Goal: Information Seeking & Learning: Learn about a topic

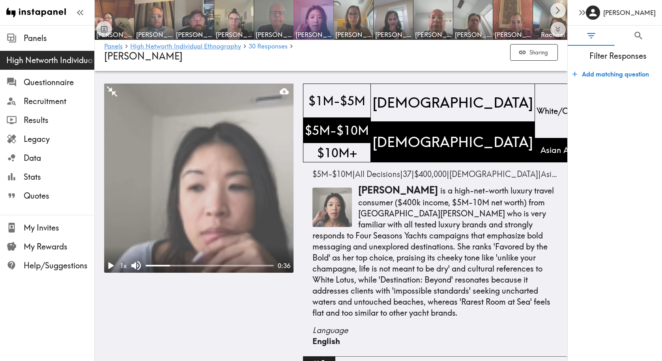
scroll to position [4931, 0]
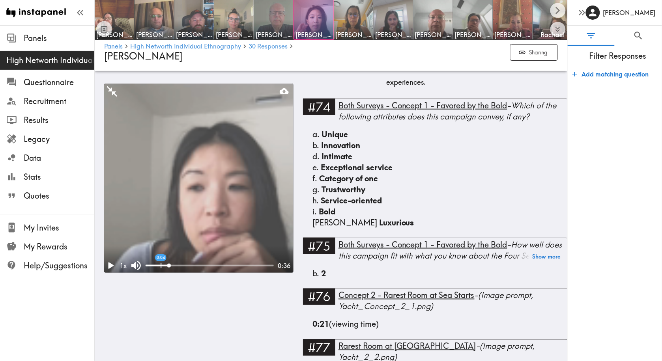
click at [166, 266] on div "0:04" at bounding box center [210, 266] width 128 height 8
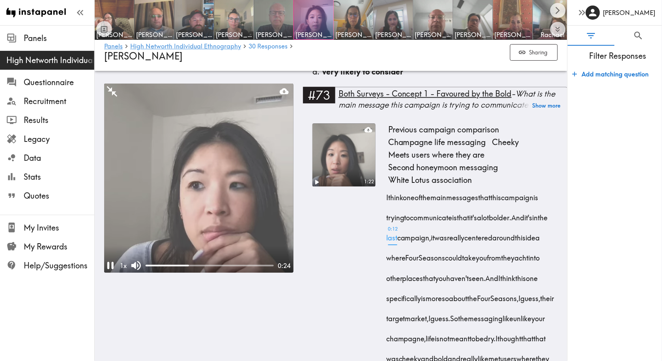
scroll to position [4492, 0]
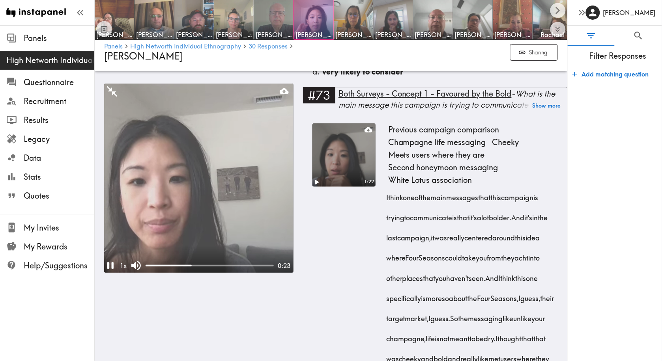
click at [332, 159] on video at bounding box center [344, 155] width 66 height 66
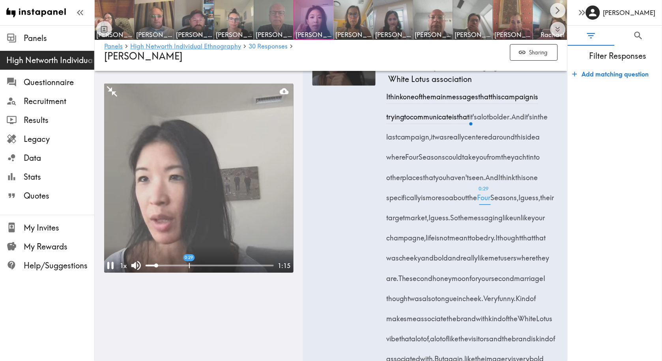
scroll to position [4595, 0]
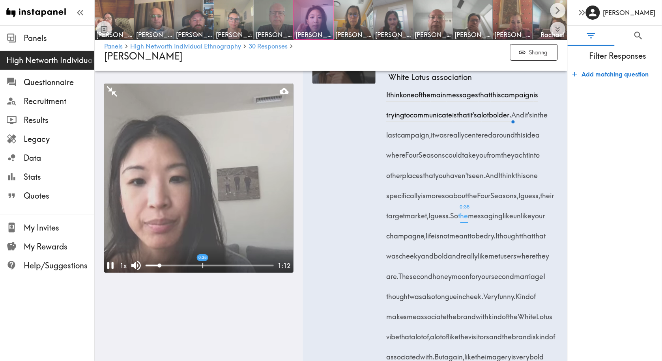
click at [458, 223] on span "0:38 the" at bounding box center [463, 213] width 10 height 20
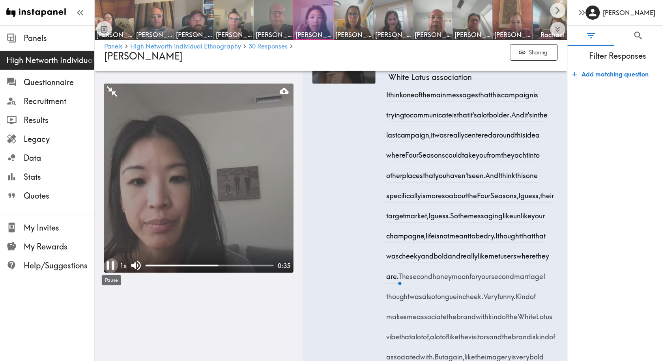
click at [110, 265] on icon "Pause" at bounding box center [110, 265] width 15 height 15
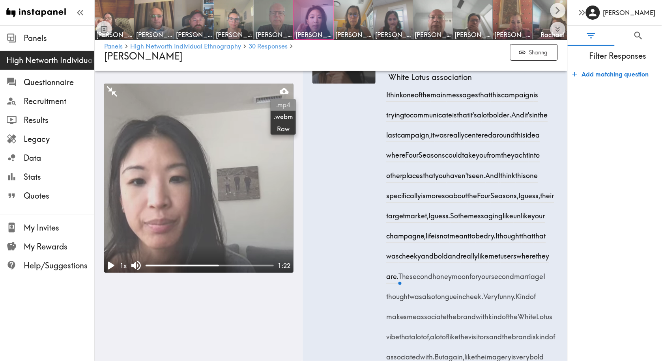
click at [282, 106] on span ".mp4" at bounding box center [283, 105] width 19 height 9
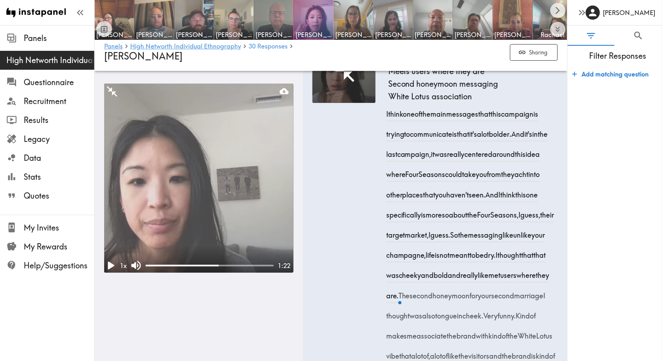
scroll to position [4573, 0]
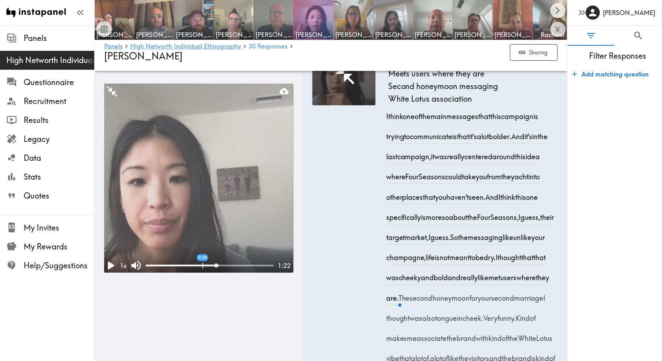
click at [458, 245] on span "the" at bounding box center [463, 235] width 10 height 20
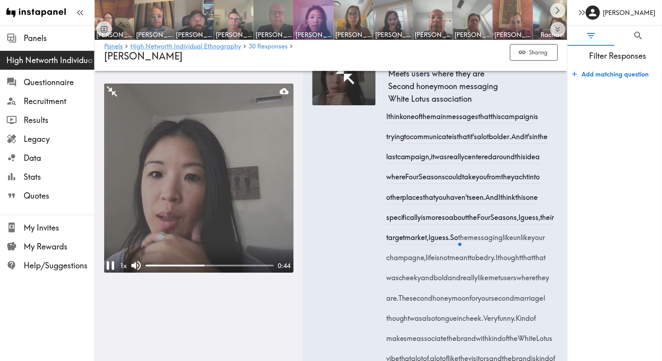
click at [168, 204] on video at bounding box center [198, 178] width 189 height 189
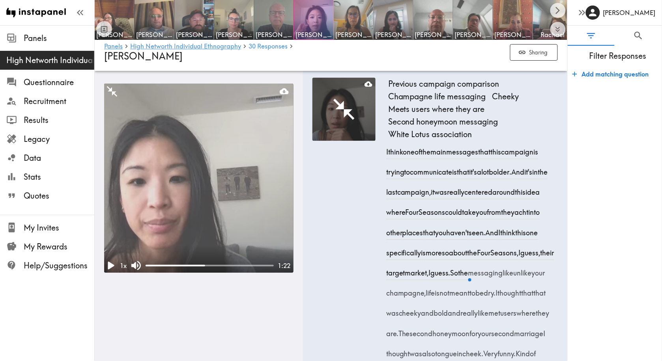
scroll to position [4539, 0]
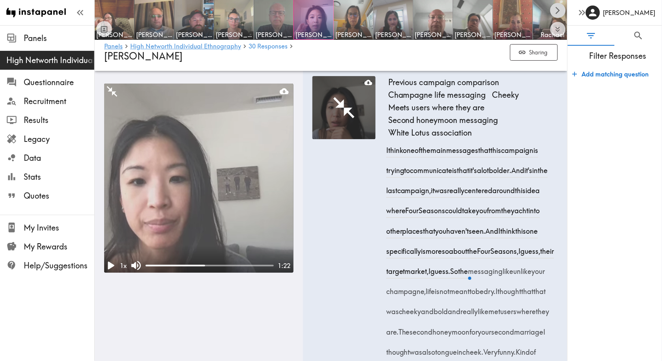
click at [556, 9] on icon "Scroll right" at bounding box center [557, 10] width 9 height 9
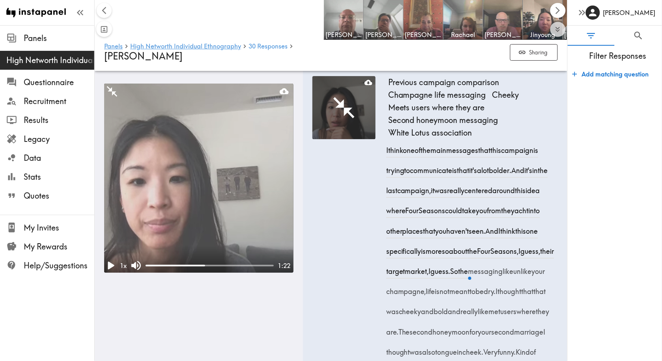
scroll to position [0, 556]
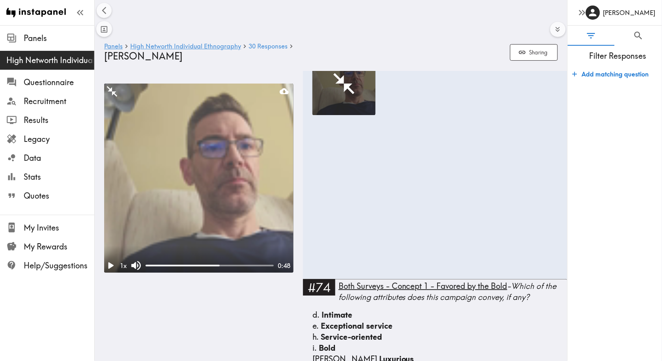
scroll to position [0, 723]
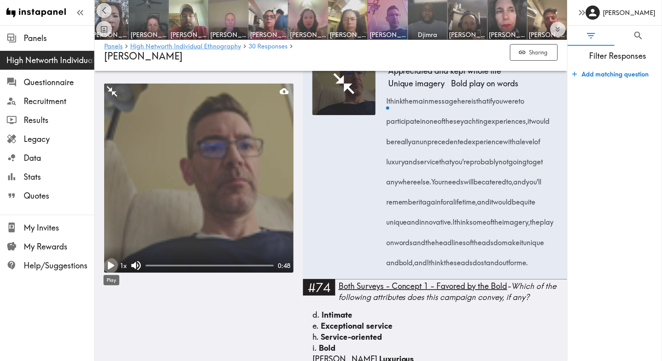
click at [110, 265] on icon "Play" at bounding box center [111, 266] width 6 height 8
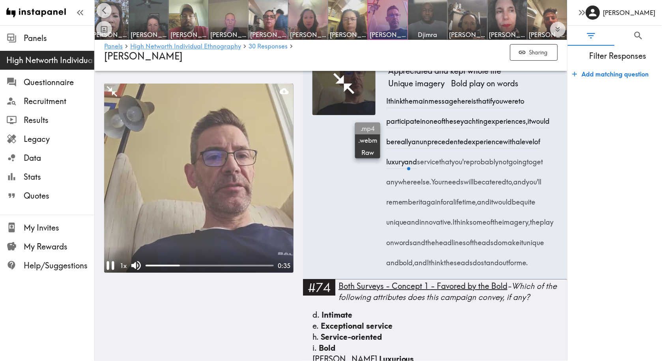
click at [367, 128] on span ".mp4" at bounding box center [367, 128] width 19 height 9
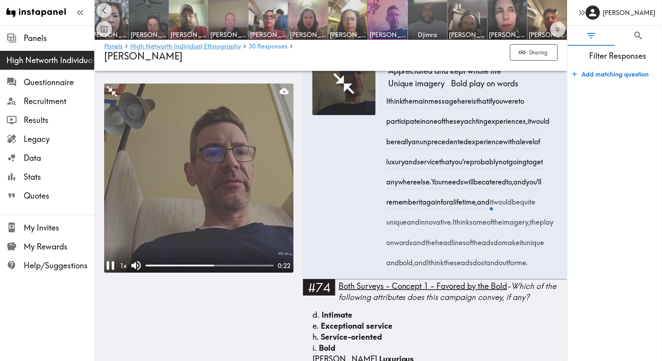
click at [148, 214] on video at bounding box center [198, 178] width 189 height 189
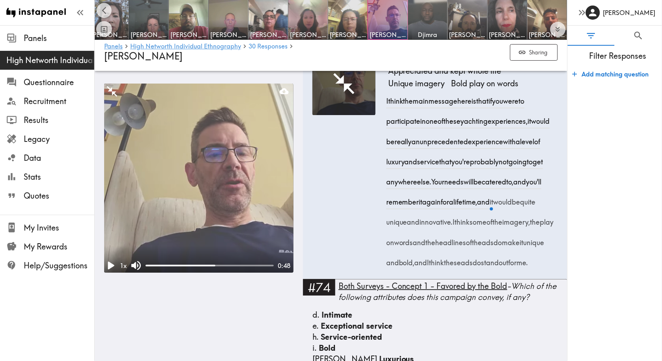
click at [148, 212] on video at bounding box center [198, 178] width 189 height 189
click at [148, 211] on video at bounding box center [198, 178] width 189 height 189
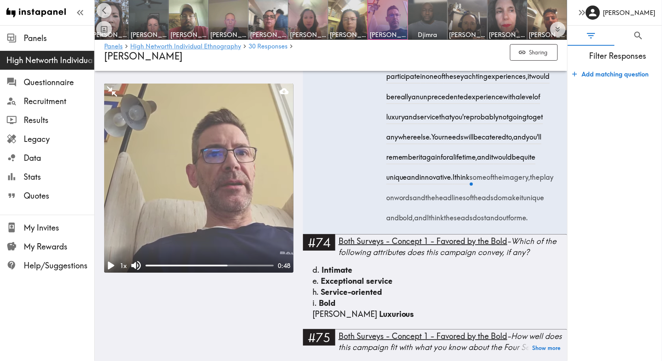
scroll to position [3905, 0]
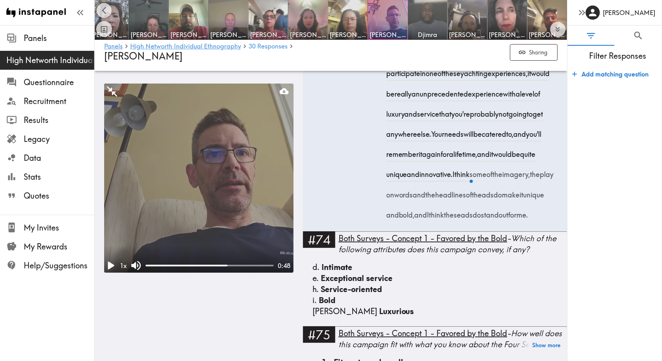
click at [149, 221] on video at bounding box center [198, 178] width 189 height 189
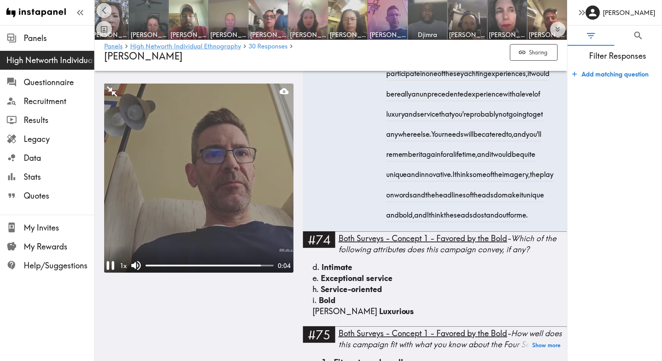
click at [156, 216] on video at bounding box center [198, 178] width 189 height 189
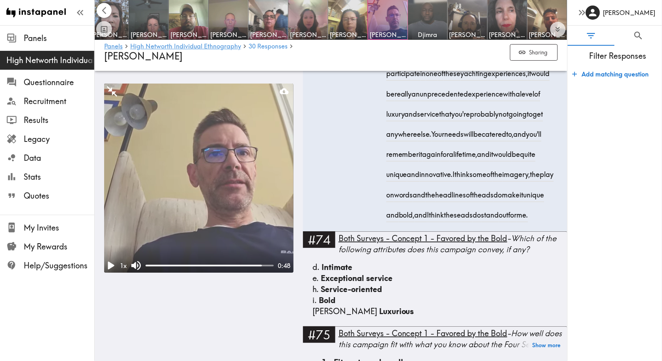
click at [105, 11] on icon "Scroll left" at bounding box center [104, 10] width 9 height 9
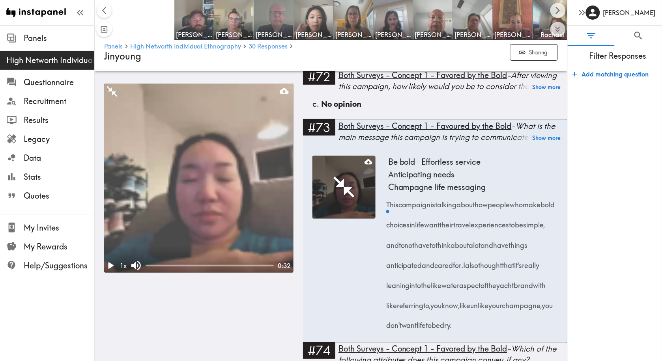
scroll to position [0, 301]
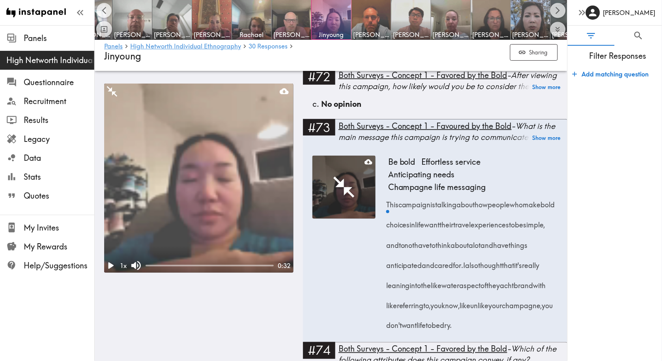
click at [246, 151] on video at bounding box center [198, 178] width 189 height 189
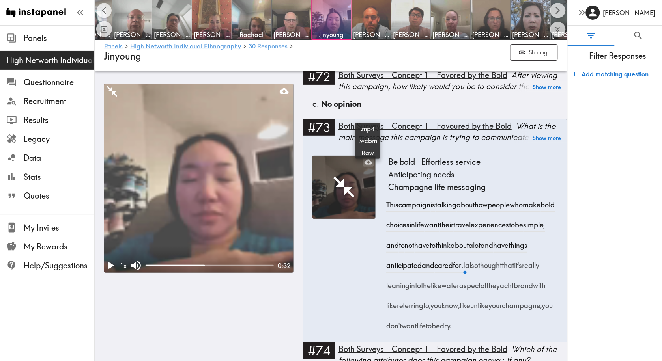
click at [366, 159] on icon at bounding box center [368, 161] width 8 height 5
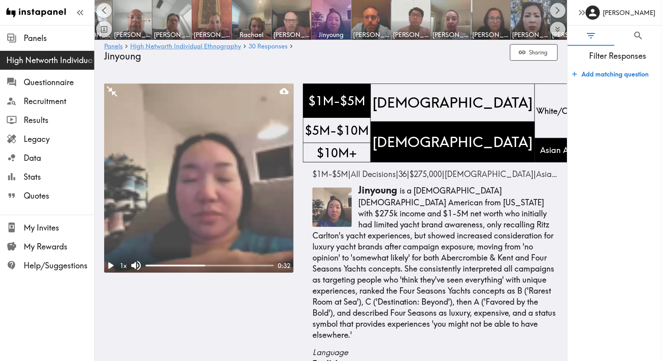
scroll to position [0, 0]
click at [33, 38] on span "Panels" at bounding box center [59, 38] width 71 height 11
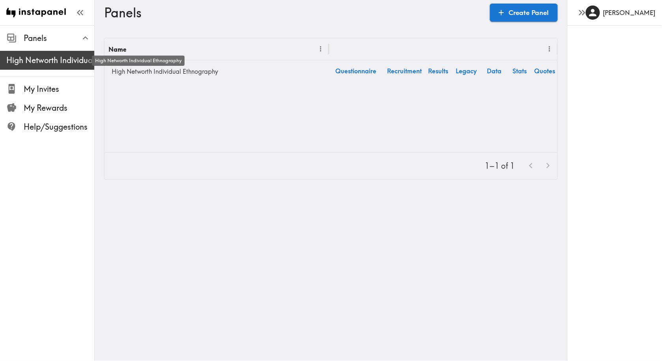
click at [36, 58] on span "High Networth Individual Ethnography" at bounding box center [50, 60] width 88 height 11
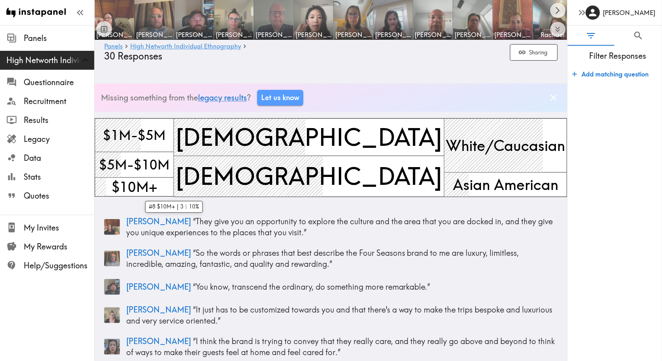
click at [159, 185] on span "$10M+" at bounding box center [134, 187] width 49 height 23
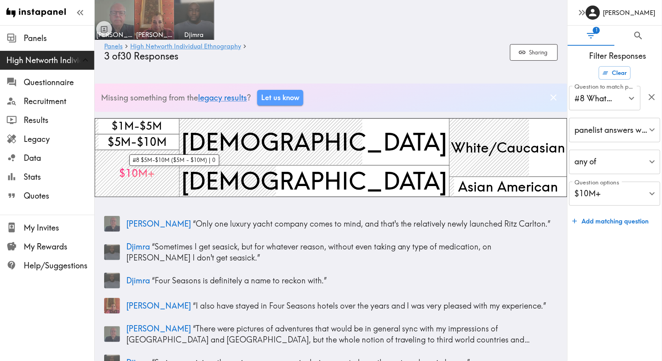
click at [179, 142] on div "$5M-$10M" at bounding box center [137, 142] width 85 height 16
type input "#8 What is your household's approximate net worth or investable…"
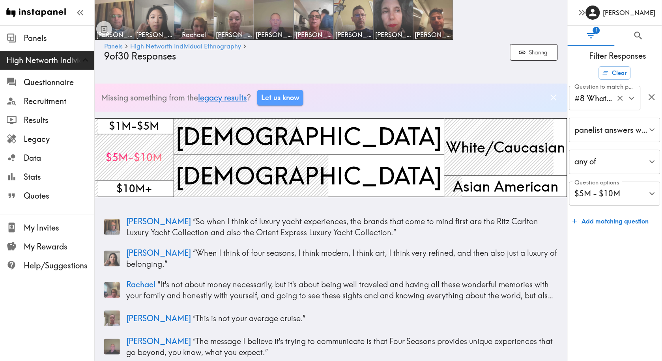
click at [626, 102] on button "Open" at bounding box center [632, 98] width 12 height 12
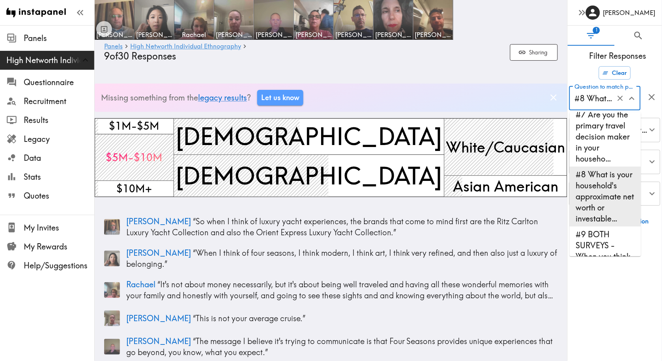
scroll to position [243, 0]
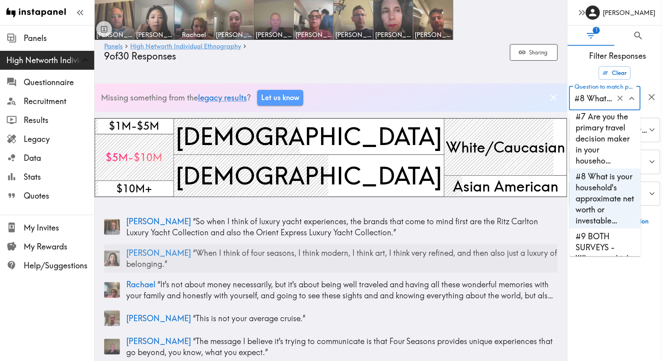
click at [331, 269] on p "Sandra “ When I think of four seasons, I think modern, I think art, I think ver…" at bounding box center [342, 259] width 432 height 22
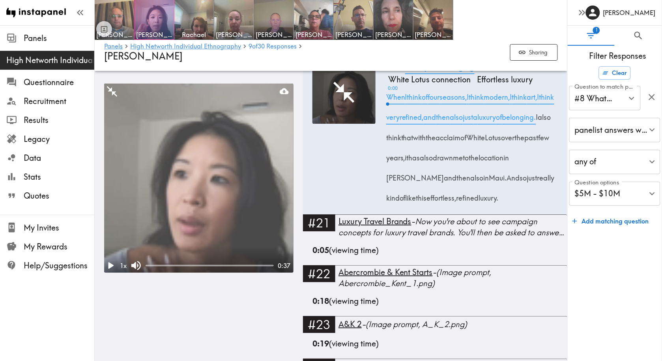
scroll to position [1473, 0]
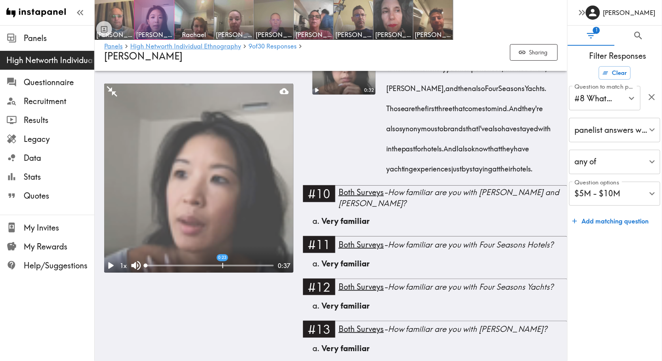
scroll to position [808, 0]
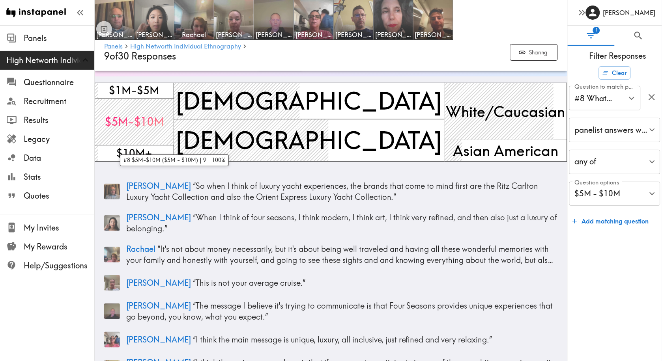
scroll to position [36, 0]
click at [174, 153] on div "$10M+" at bounding box center [134, 153] width 79 height 16
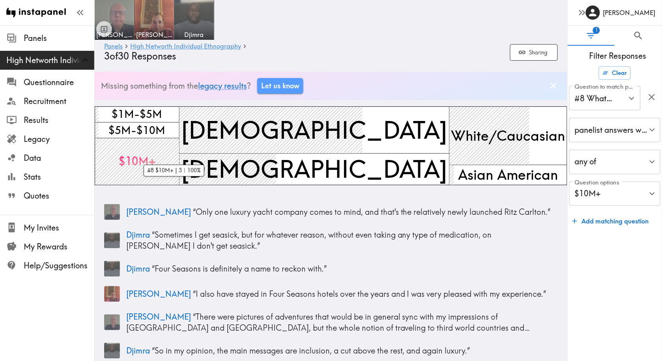
scroll to position [1, 0]
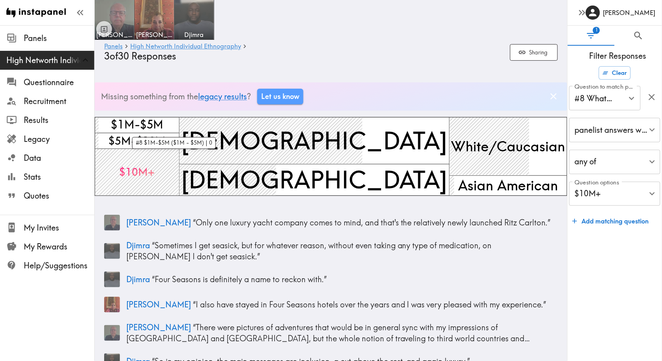
click at [179, 125] on div "$1M-$5M" at bounding box center [137, 125] width 85 height 16
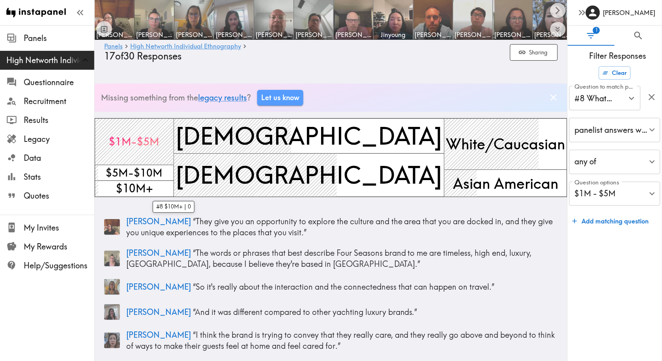
click at [174, 185] on div "$10M+" at bounding box center [134, 189] width 79 height 16
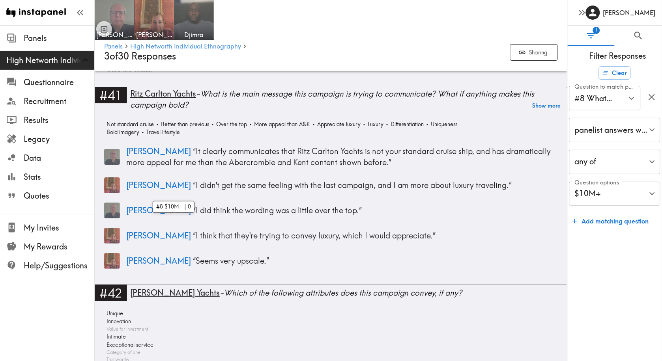
scroll to position [3887, 0]
